Goal: Information Seeking & Learning: Find specific page/section

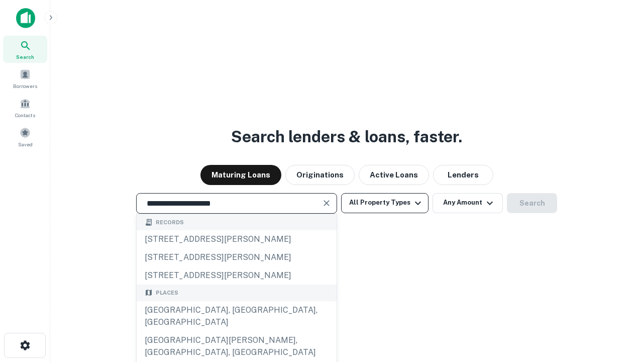
click at [385, 203] on button "All Property Types" at bounding box center [384, 203] width 87 height 20
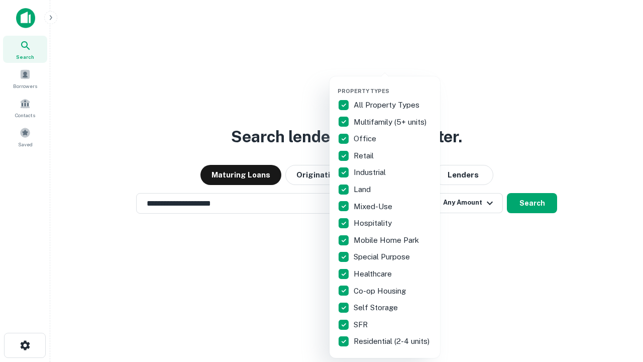
type input "**********"
click at [393, 84] on button "button" at bounding box center [393, 84] width 111 height 1
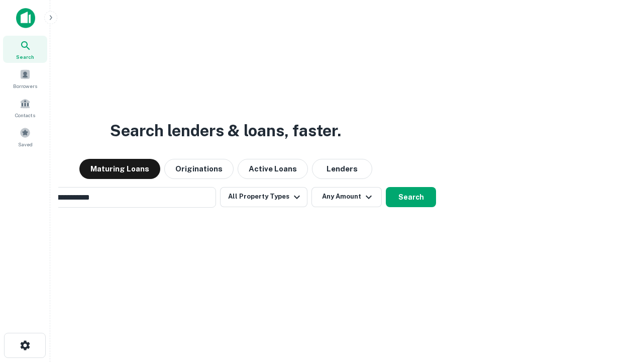
scroll to position [16, 0]
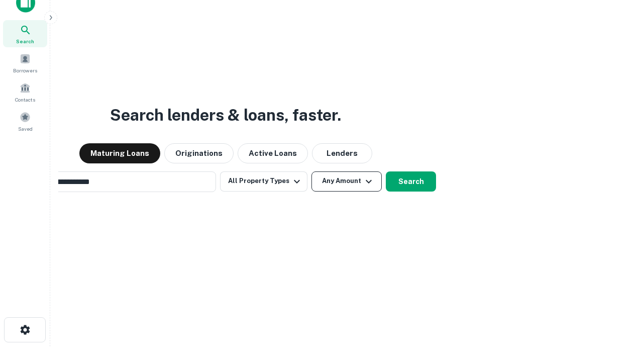
click at [312, 171] on button "Any Amount" at bounding box center [347, 181] width 70 height 20
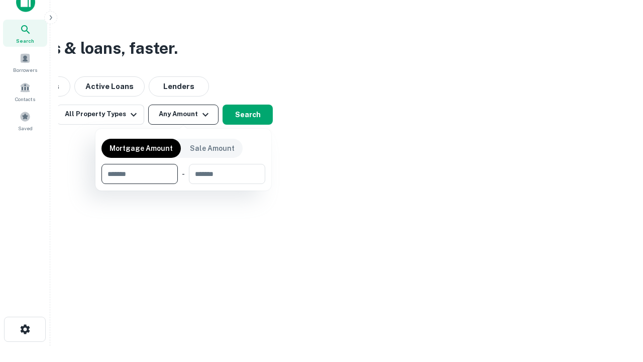
type input "*******"
click at [183, 184] on button "button" at bounding box center [184, 184] width 164 height 1
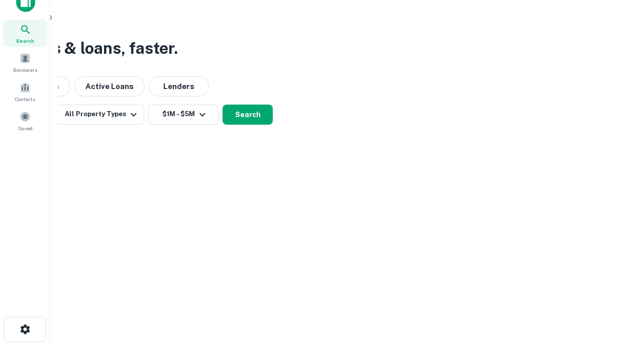
scroll to position [16, 0]
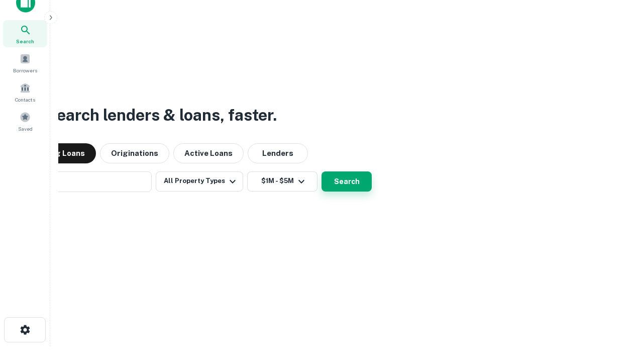
click at [347, 181] on button "Search" at bounding box center [347, 181] width 50 height 20
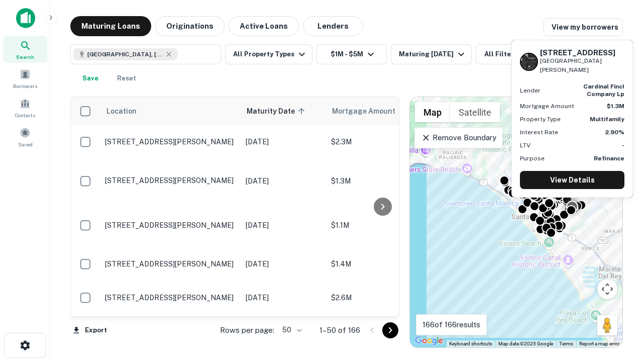
click at [291, 330] on body "Search Borrowers Contacts Saved Maturing Loans Originations Active Loans Lender…" at bounding box center [321, 181] width 643 height 362
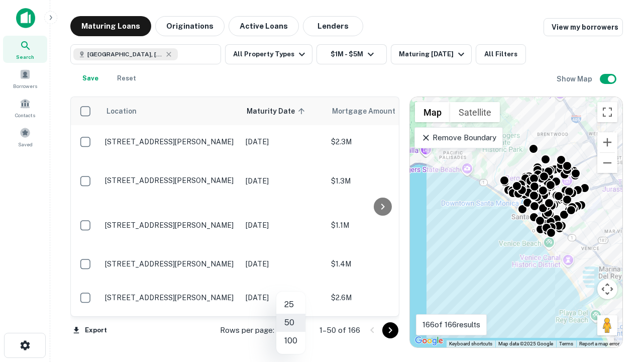
click at [291, 305] on li "25" at bounding box center [290, 305] width 29 height 18
